Goal: Task Accomplishment & Management: Complete application form

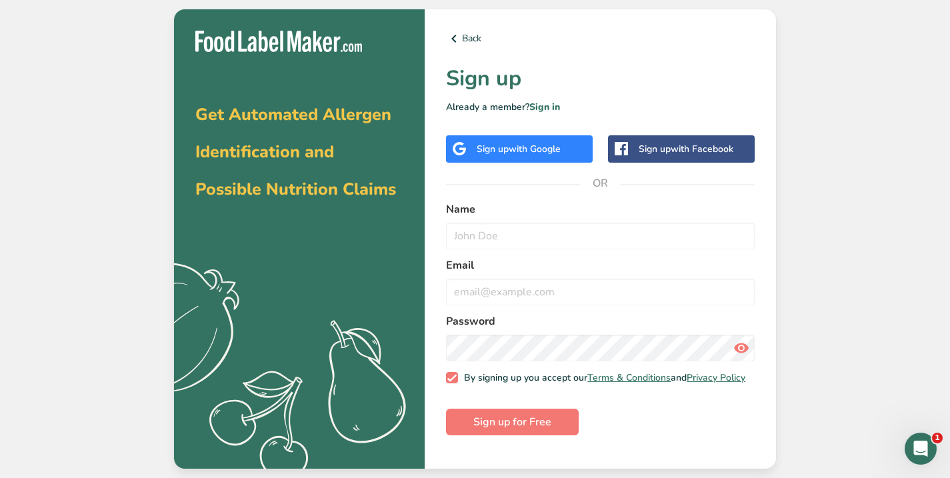
click at [506, 148] on div "Sign up with Google" at bounding box center [518, 149] width 84 height 14
click at [530, 148] on span "with Google" at bounding box center [534, 149] width 52 height 13
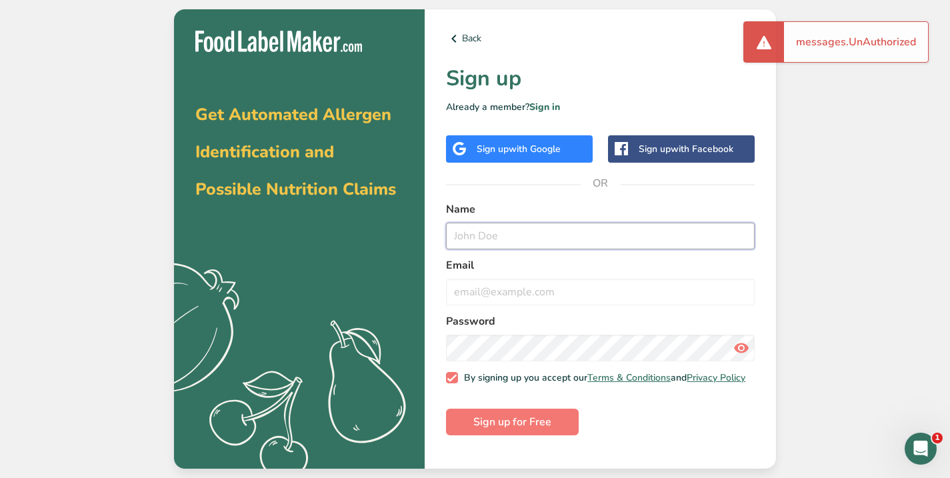
click at [502, 240] on input "text" at bounding box center [600, 236] width 309 height 27
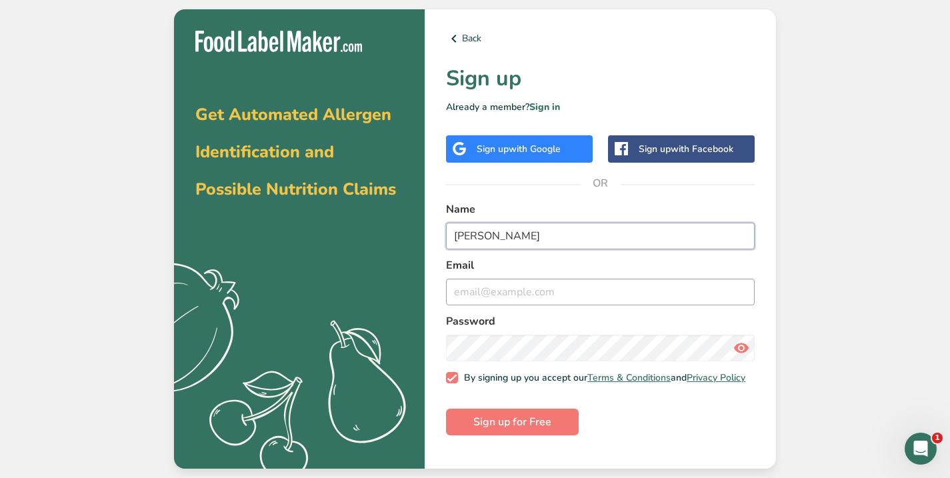
type input "hanadi rahme"
click at [461, 295] on input "email" at bounding box center [600, 292] width 309 height 27
type input "hanadyrahmei@gmail.com"
click at [743, 349] on icon at bounding box center [741, 348] width 16 height 24
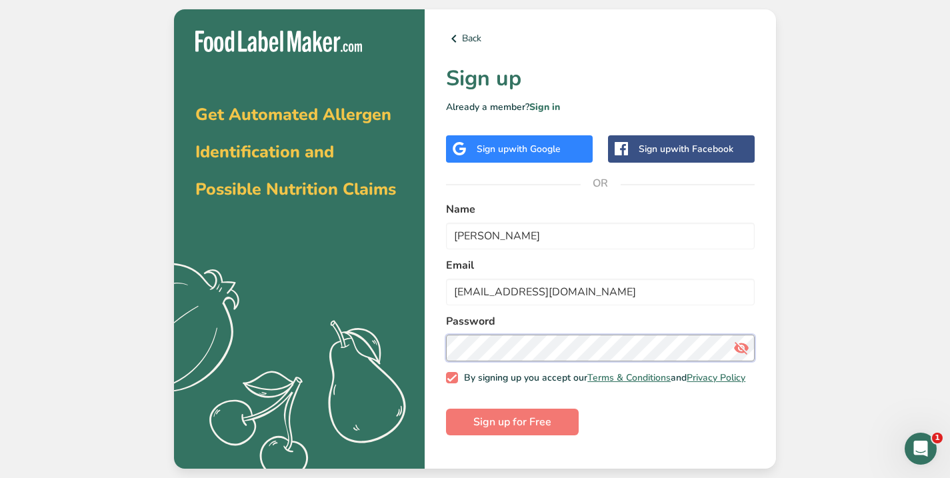
click at [446, 409] on button "Sign up for Free" at bounding box center [512, 422] width 133 height 27
click at [452, 37] on icon at bounding box center [454, 39] width 16 height 24
click at [455, 35] on icon at bounding box center [454, 39] width 16 height 24
click at [469, 37] on link "Back" at bounding box center [600, 39] width 309 height 16
click at [548, 108] on link "Sign in" at bounding box center [544, 107] width 31 height 13
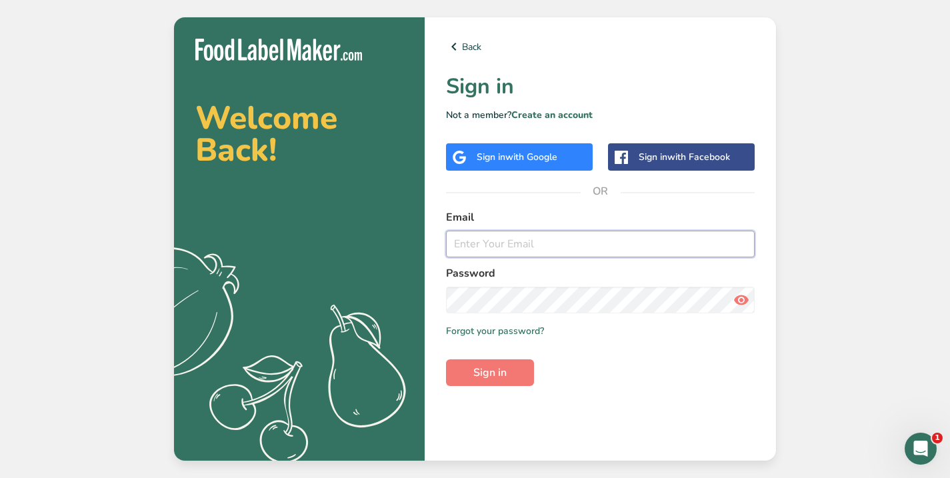
type input "hanadyrahmei@gmail.com"
click at [744, 301] on icon at bounding box center [741, 300] width 16 height 24
click at [488, 376] on span "Sign in" at bounding box center [489, 373] width 33 height 16
click at [513, 150] on div "Sign in with Google" at bounding box center [516, 157] width 81 height 14
click at [526, 153] on span "with Google" at bounding box center [531, 157] width 52 height 13
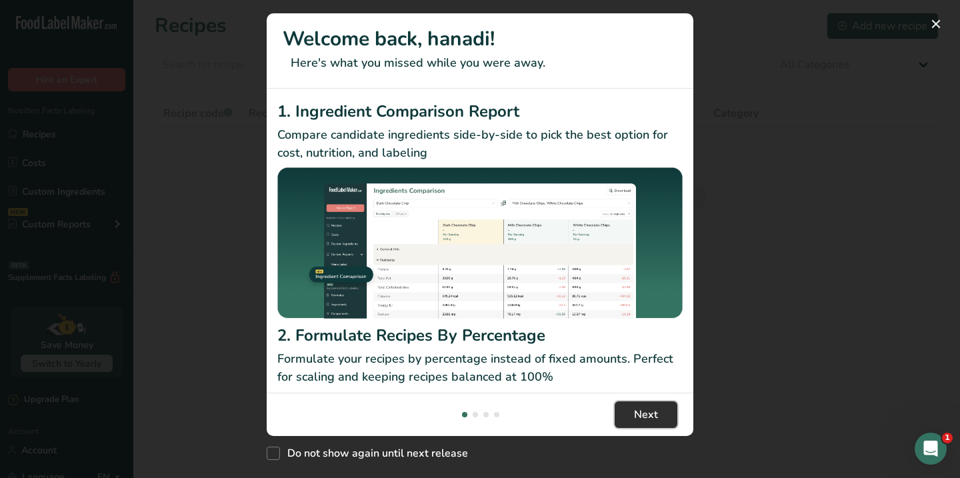
click at [656, 413] on span "Next" at bounding box center [646, 415] width 24 height 16
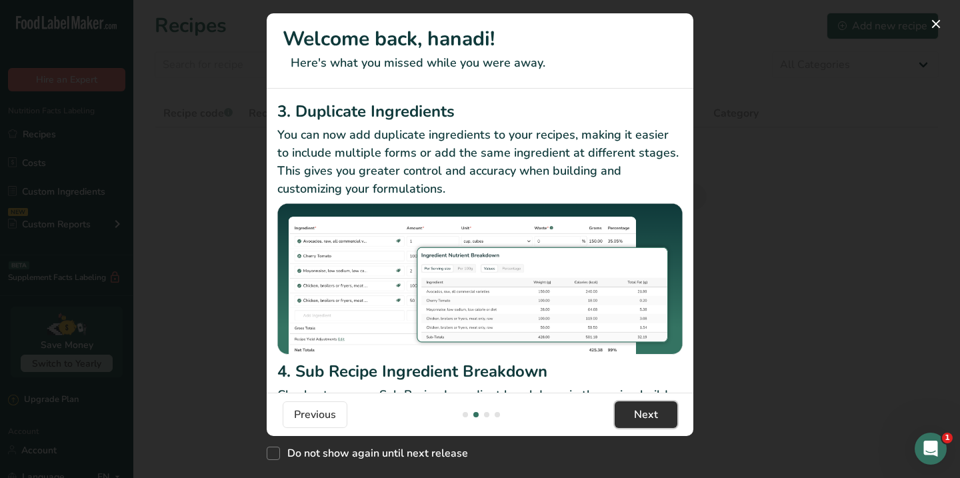
click at [656, 413] on span "Next" at bounding box center [646, 415] width 24 height 16
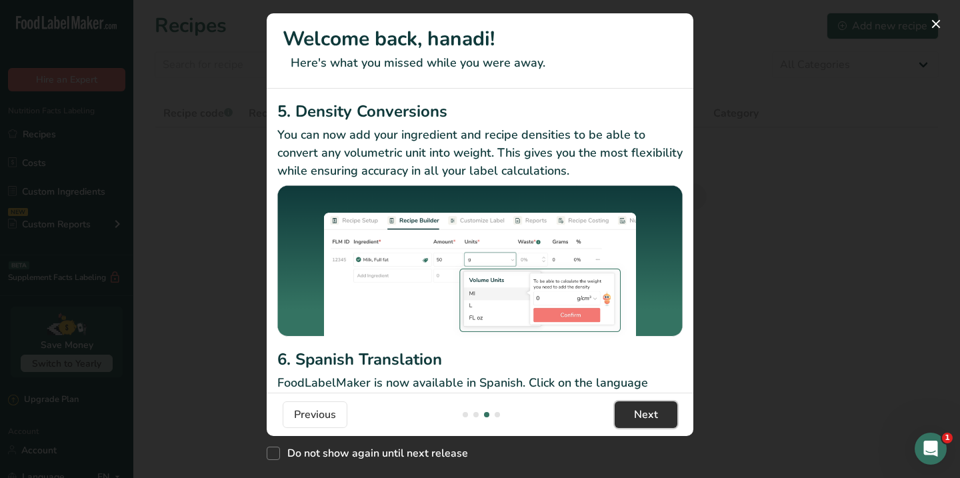
click at [656, 413] on span "Next" at bounding box center [646, 415] width 24 height 16
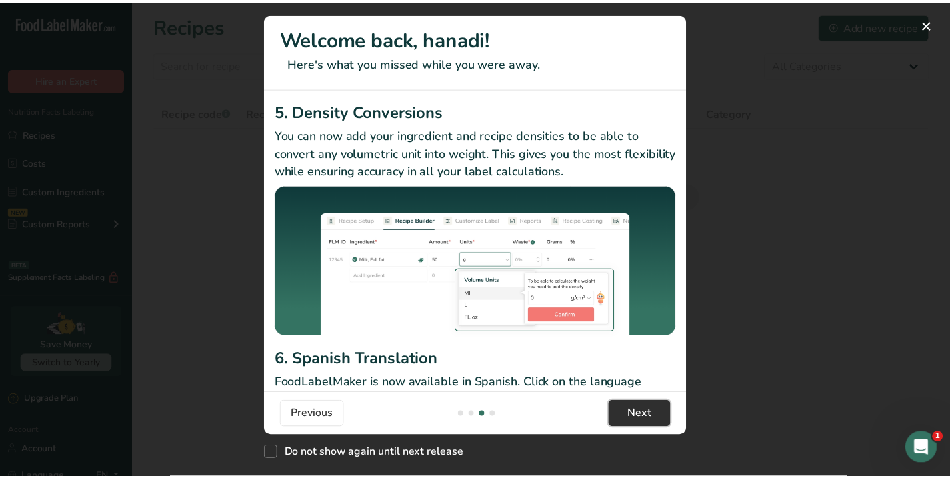
scroll to position [0, 1280]
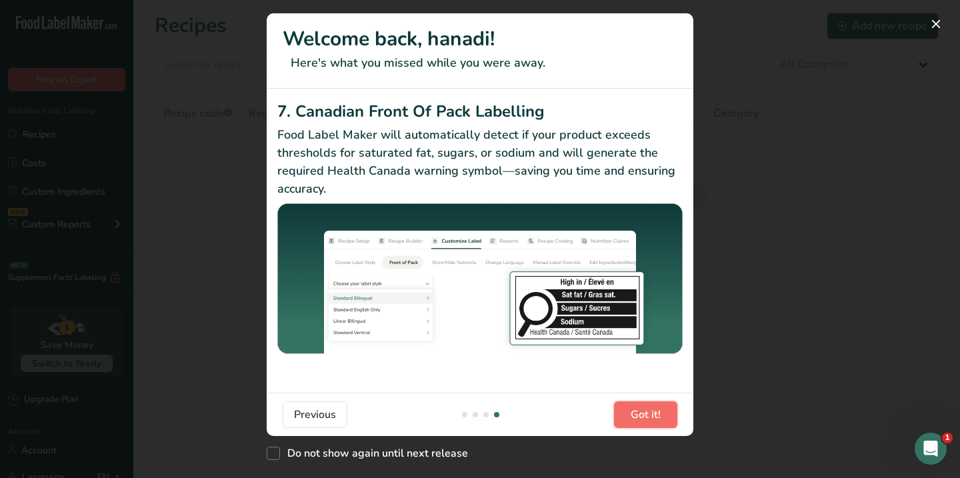
click at [650, 411] on span "Got it!" at bounding box center [645, 415] width 30 height 16
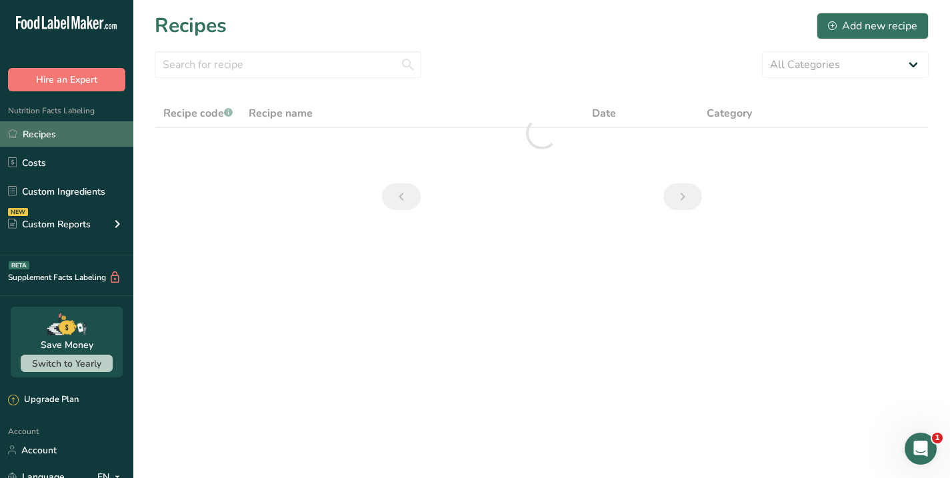
click at [41, 131] on link "Recipes" at bounding box center [66, 133] width 133 height 25
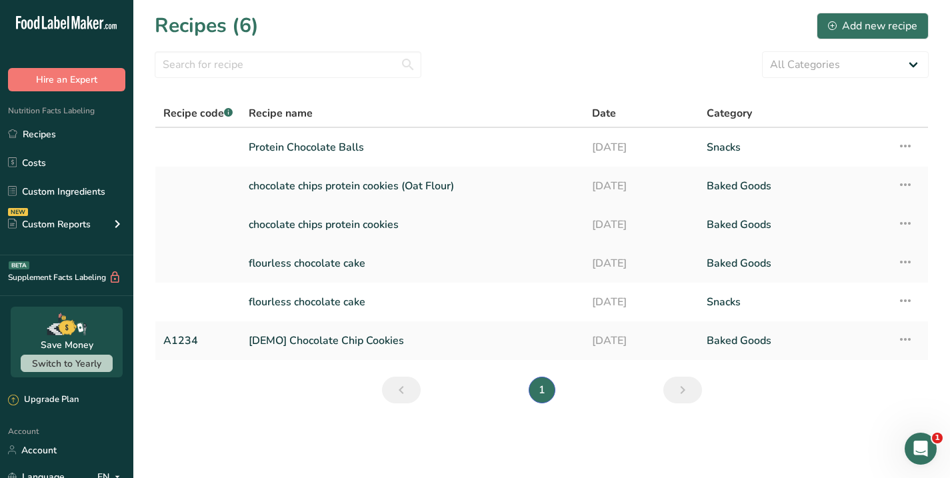
click at [337, 225] on link "chocolate chips protein cookies" at bounding box center [412, 225] width 327 height 28
